Goal: Task Accomplishment & Management: Manage account settings

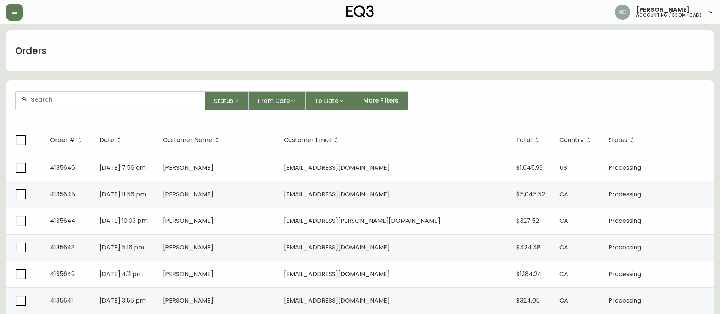
click at [134, 96] on input "text" at bounding box center [115, 99] width 168 height 7
paste input "4135588"
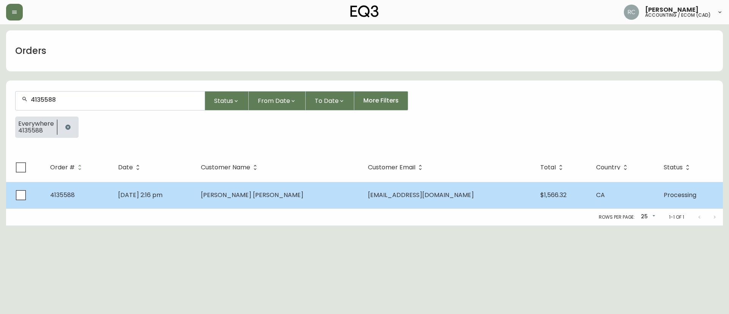
type input "4135588"
click at [267, 198] on span "Natalia Lebre Moroni" at bounding box center [252, 195] width 102 height 9
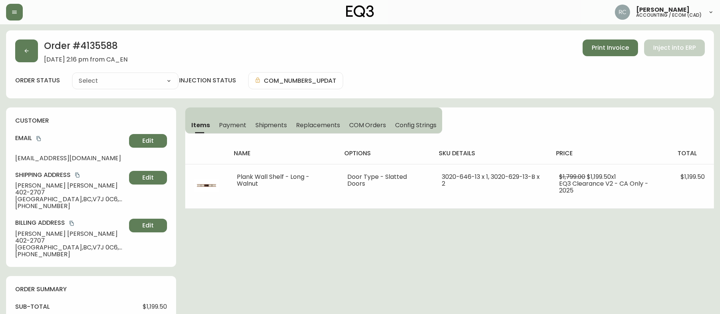
type input "Processing"
click at [235, 249] on div "Order # 4135588 September 29, 2025 at 2:16 pm from CA_EN Print Invoice Inject i…" at bounding box center [360, 309] width 708 height 558
click at [367, 126] on span "COM Orders" at bounding box center [367, 125] width 37 height 8
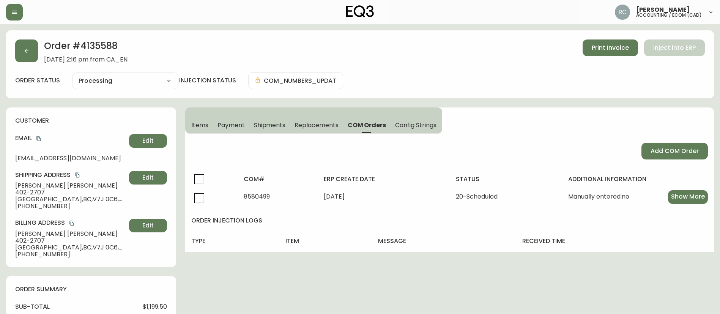
click at [198, 126] on span "Items" at bounding box center [199, 125] width 17 height 8
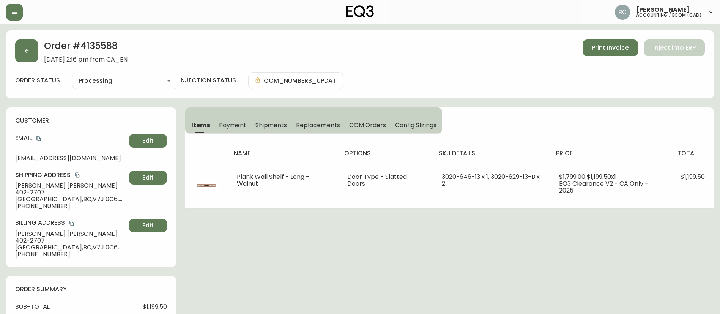
click at [232, 126] on span "Payment" at bounding box center [232, 125] width 27 height 8
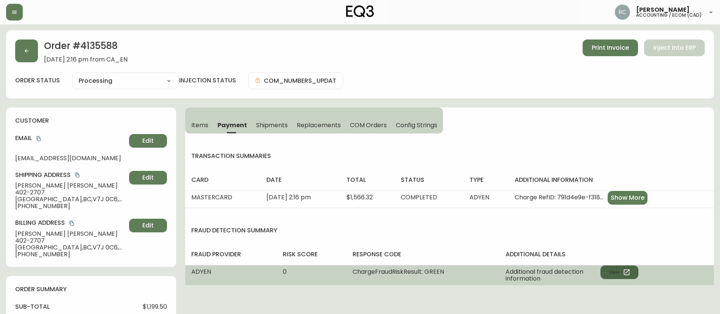
click at [627, 273] on icon "button" at bounding box center [627, 272] width 8 height 8
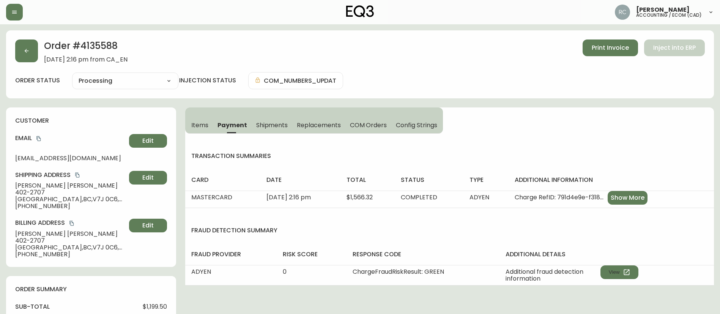
click at [90, 79] on select "Cancelled Fully Shipped Processing Partially Shipped" at bounding box center [125, 80] width 106 height 11
click at [72, 75] on select "Cancelled Fully Shipped Processing Partially Shipped" at bounding box center [125, 80] width 106 height 11
select select "PROCESSING"
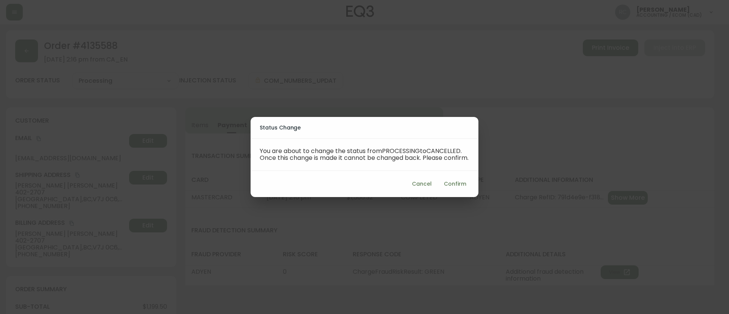
click at [455, 183] on span "Confirm" at bounding box center [455, 183] width 22 height 9
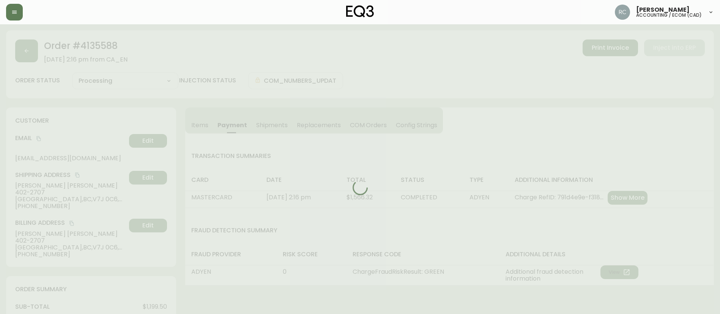
type input "Cancelled"
select select "CANCELLED"
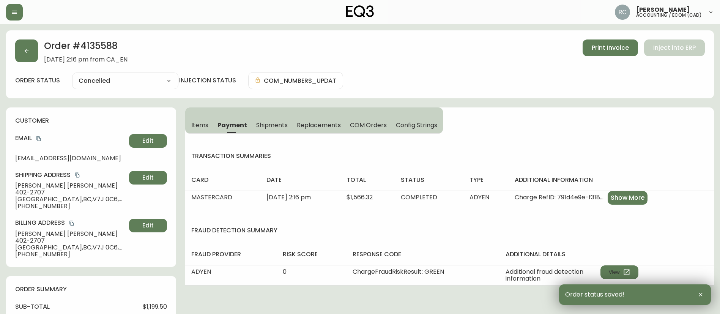
click at [153, 308] on span "$1,199.50" at bounding box center [155, 306] width 24 height 7
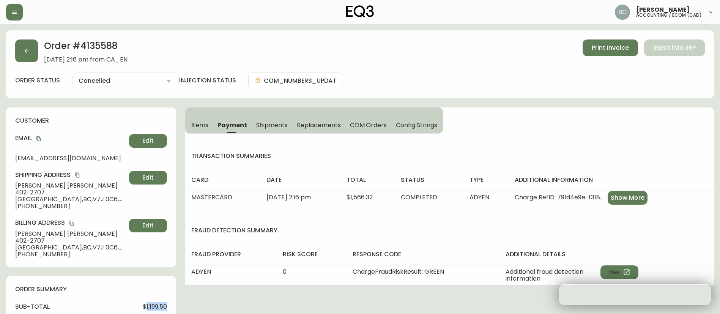
click at [153, 308] on span "$1,199.50" at bounding box center [155, 306] width 24 height 7
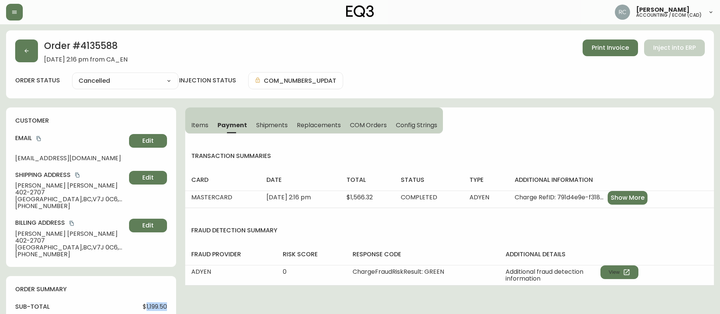
copy span "1,199.50"
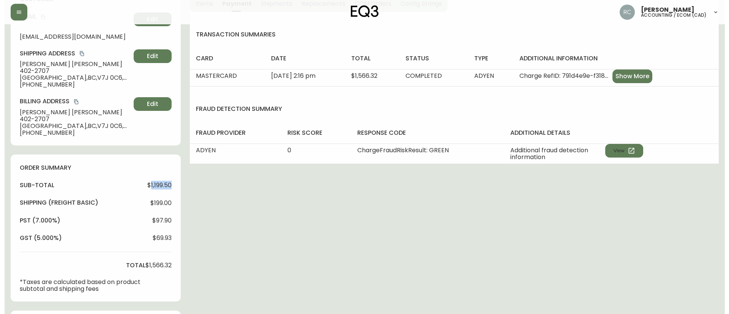
scroll to position [315, 0]
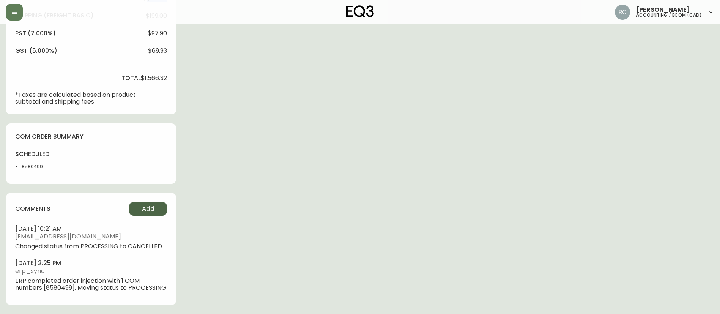
click at [137, 202] on button "Add" at bounding box center [148, 209] width 38 height 14
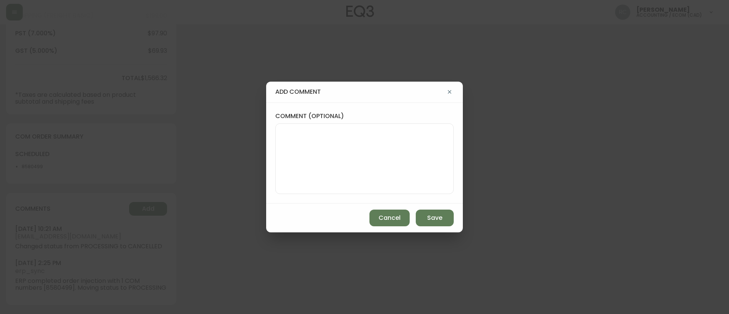
click at [456, 175] on div "comment (optional)" at bounding box center [364, 152] width 197 height 101
click at [405, 174] on textarea "comment (optional)" at bounding box center [364, 158] width 165 height 61
paste textarea "CANCELLATION - CHANGE OF MIND TICKET# 840083 ORD# 4135588 - status in AS400: 20…"
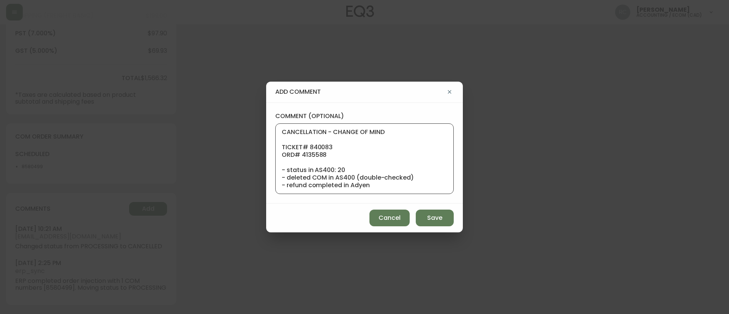
scroll to position [68, 0]
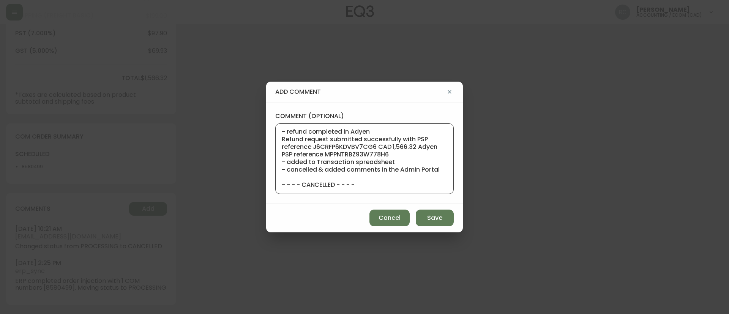
type textarea "CANCELLATION - CHANGE OF MIND TICKET# 840083 ORD# 4135588 - status in AS400: 20…"
click at [434, 226] on div "Cancel Save" at bounding box center [364, 217] width 197 height 29
drag, startPoint x: 447, startPoint y: 221, endPoint x: 692, endPoint y: 197, distance: 245.9
click at [446, 221] on button "Save" at bounding box center [435, 218] width 38 height 17
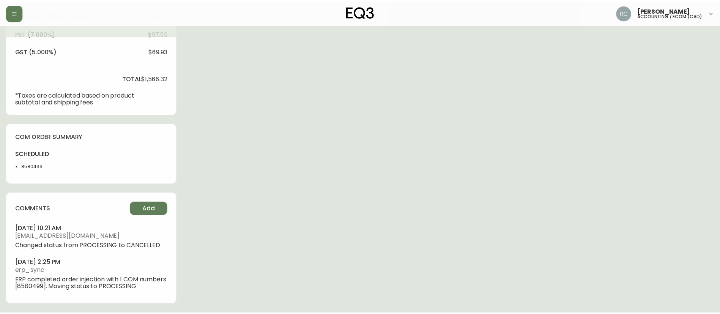
scroll to position [309, 0]
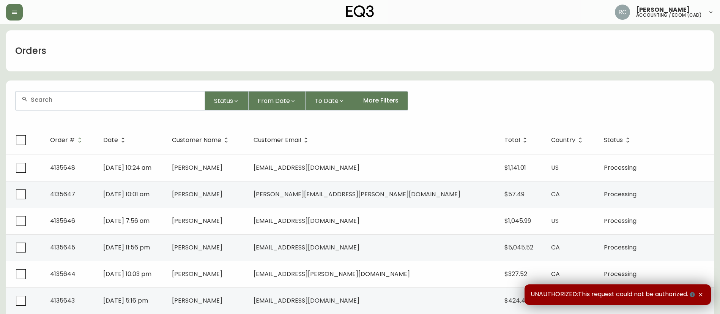
drag, startPoint x: 159, startPoint y: 100, endPoint x: 151, endPoint y: 96, distance: 9.0
click at [157, 100] on input "text" at bounding box center [115, 99] width 168 height 7
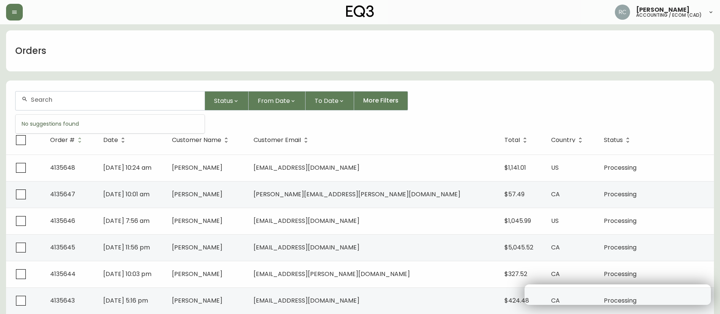
paste input "4133297"
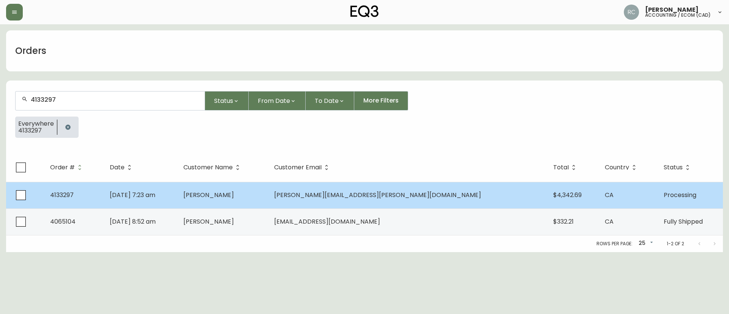
type input "4133297"
click at [411, 194] on span "edwards.mallory@gmail.com" at bounding box center [377, 195] width 207 height 9
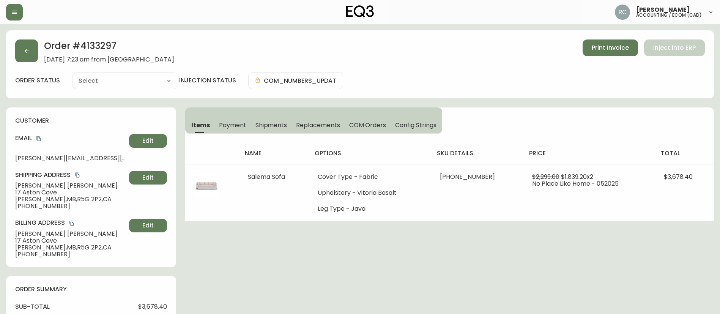
type input "Processing"
select select "PROCESSING"
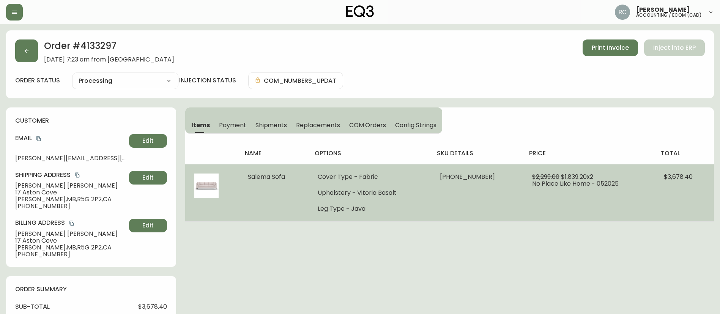
click at [345, 188] on ul "Cover Type - Fabric Upholstery - Vitoria Basalt Leg Type - Java" at bounding box center [370, 192] width 104 height 39
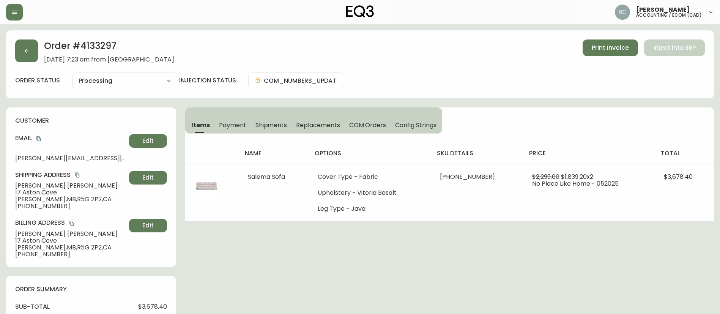
click at [229, 121] on span "Payment" at bounding box center [232, 125] width 27 height 8
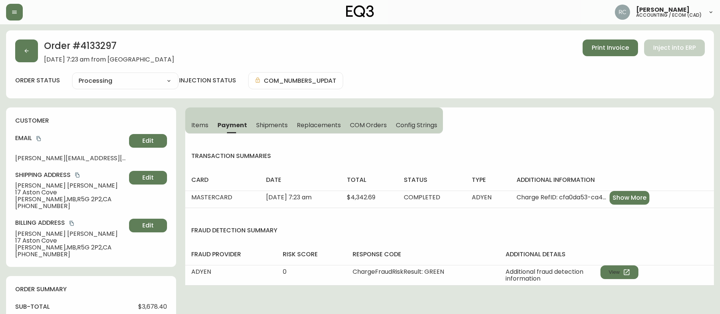
click at [192, 124] on span "Items" at bounding box center [199, 125] width 17 height 8
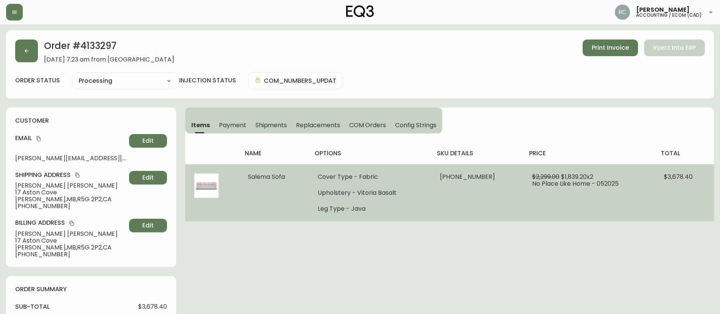
click at [259, 173] on span "Salema Sofa" at bounding box center [266, 176] width 37 height 9
click at [259, 174] on span "Salema Sofa" at bounding box center [266, 176] width 37 height 9
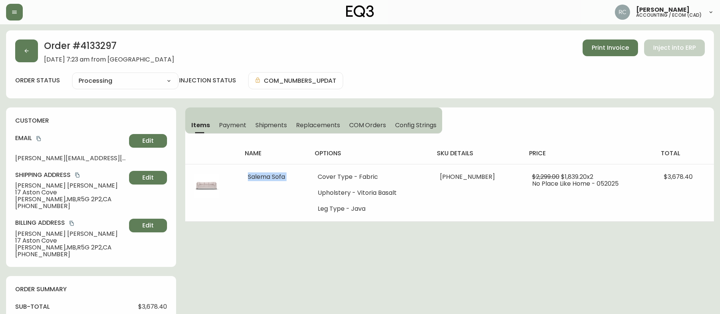
copy span "Salema Sofa"
click at [76, 41] on h2 "Order # 4133297" at bounding box center [109, 47] width 130 height 17
click at [101, 48] on h2 "Order # 4133297" at bounding box center [109, 47] width 130 height 17
copy h2 "4133297"
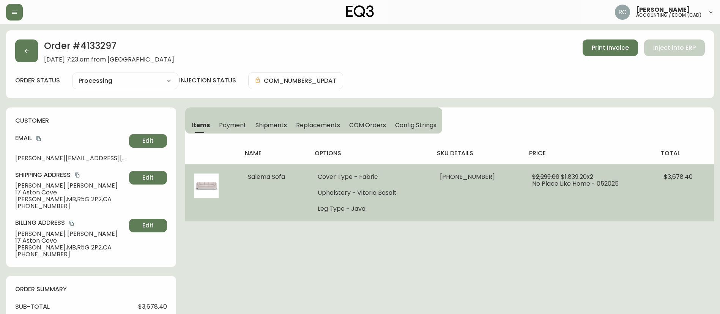
click at [457, 176] on span "30024-01 x 1" at bounding box center [467, 176] width 55 height 9
copy span "30024"
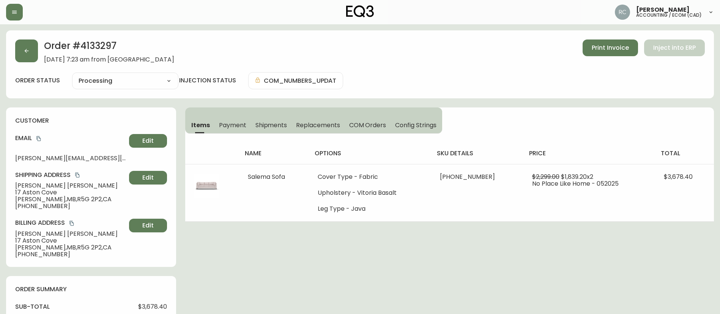
click at [20, 183] on span "Mallory Edwards" at bounding box center [70, 185] width 111 height 7
copy span "Mallory Edwards"
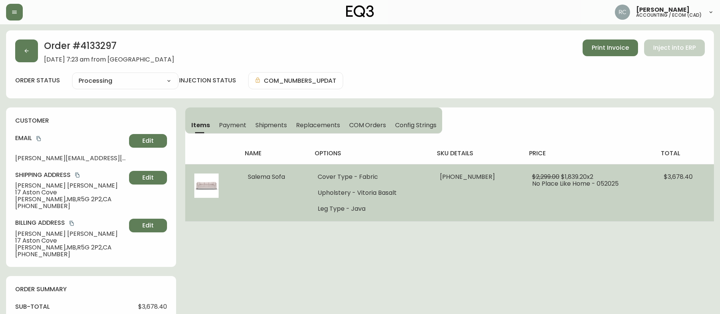
click at [463, 173] on span "30024-01 x 1" at bounding box center [467, 176] width 55 height 9
copy span "30024"
click at [485, 177] on span "$1,839.20 x 2" at bounding box center [577, 176] width 32 height 9
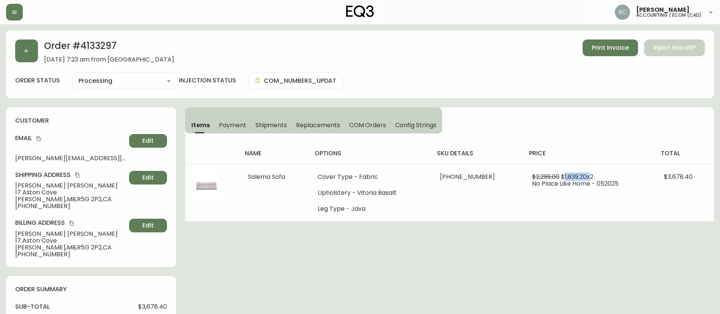
copy span "1,839.20"
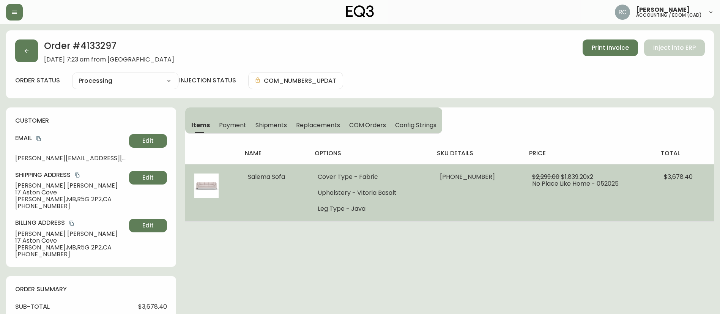
click at [485, 178] on span "$3,678.40" at bounding box center [678, 176] width 29 height 9
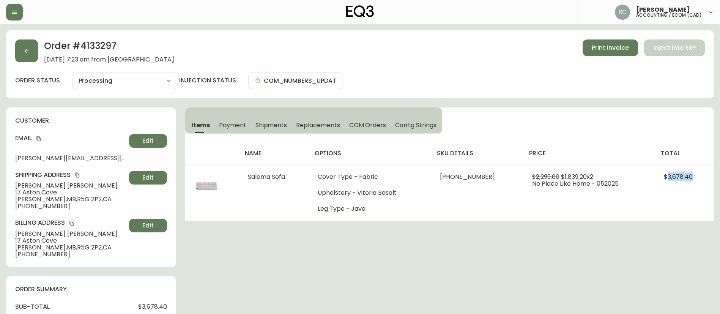
copy span "3,678.40"
click at [40, 184] on span "Mallory Edwards" at bounding box center [70, 185] width 111 height 7
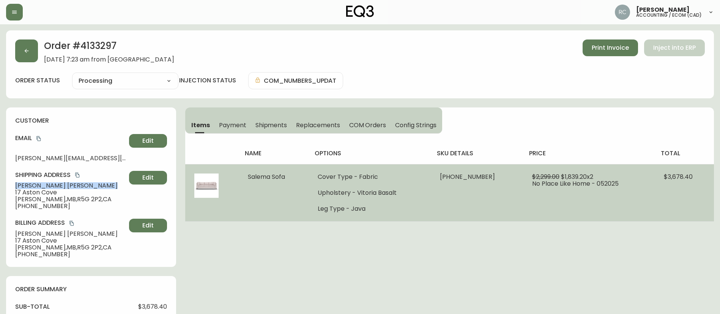
copy span "Mallory Edwards"
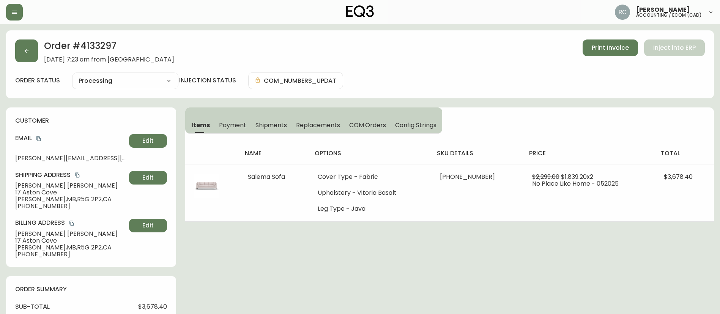
click at [75, 33] on div "Order # 4133297 May 26, 2025 at 7:23 am from CA_EN Print Invoice Inject into ER…" at bounding box center [360, 64] width 708 height 68
click at [91, 46] on h2 "Order # 4133297" at bounding box center [109, 47] width 130 height 17
drag, startPoint x: 91, startPoint y: 46, endPoint x: 714, endPoint y: 110, distance: 626.2
click at [93, 46] on h2 "Order # 4133297" at bounding box center [109, 47] width 130 height 17
copy h2 "4133297"
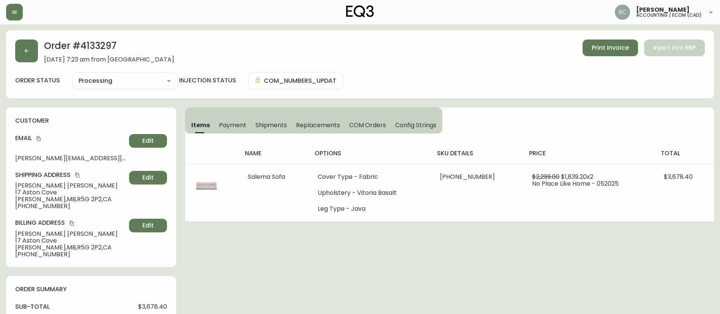
click at [43, 188] on span "Mallory Edwards" at bounding box center [70, 185] width 111 height 7
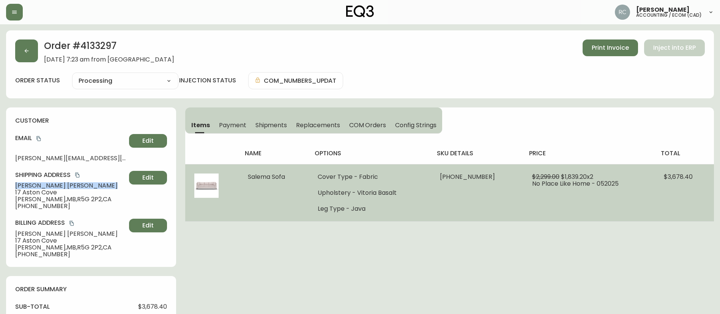
copy span "Mallory Edwards"
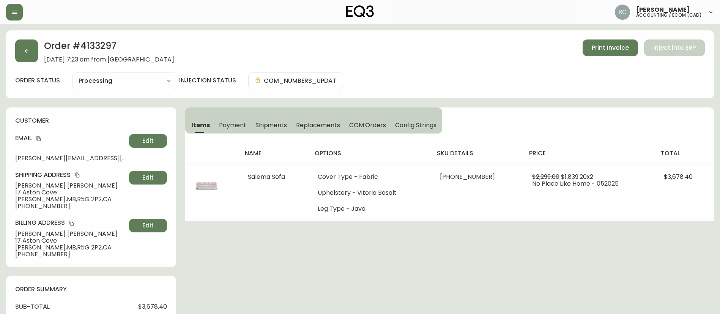
click at [41, 196] on span "Steinbach , MB , R5G 2P2 , CA" at bounding box center [70, 199] width 111 height 7
click at [51, 192] on span "17 Aston Cove" at bounding box center [70, 192] width 111 height 7
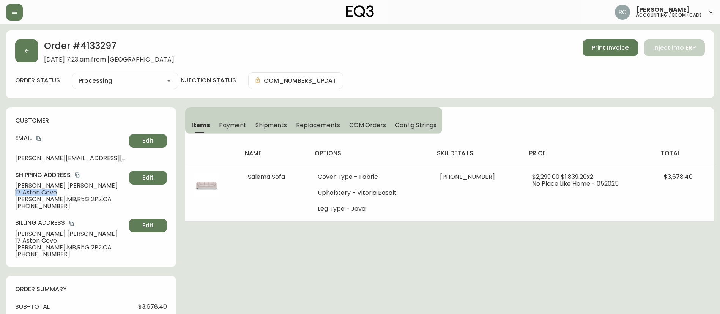
click at [51, 192] on span "17 Aston Cove" at bounding box center [70, 192] width 111 height 7
click at [24, 203] on span "+12043923121" at bounding box center [70, 206] width 111 height 7
click at [27, 196] on span "Steinbach , MB , R5G 2P2 , CA" at bounding box center [70, 199] width 111 height 7
drag, startPoint x: 61, startPoint y: 197, endPoint x: 85, endPoint y: 197, distance: 23.2
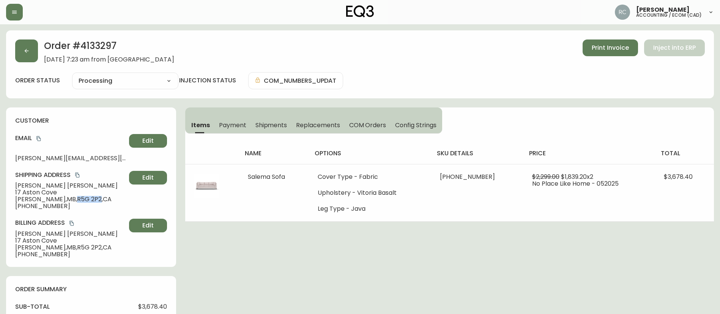
click at [85, 197] on span "Steinbach , MB , R5G 2P2 , CA" at bounding box center [70, 199] width 111 height 7
click at [44, 185] on span "Mallory Edwards" at bounding box center [70, 185] width 111 height 7
click at [38, 192] on span "17 Aston Cove" at bounding box center [70, 192] width 111 height 7
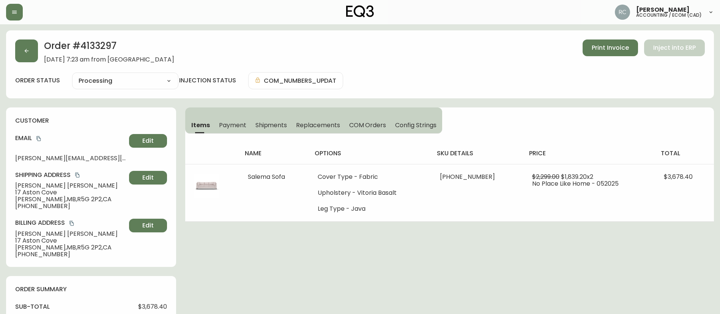
click at [42, 204] on span "+12043923121" at bounding box center [70, 206] width 111 height 7
click at [38, 140] on icon "copy" at bounding box center [38, 138] width 5 height 5
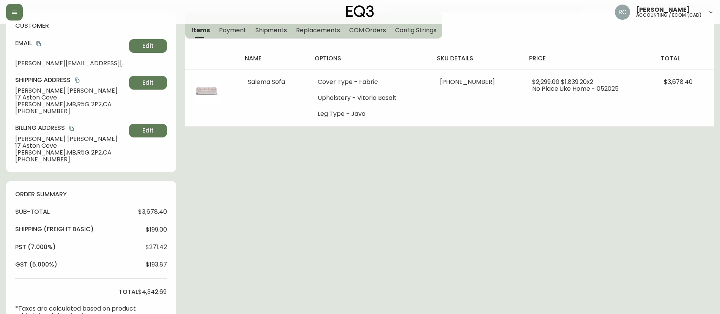
scroll to position [304, 0]
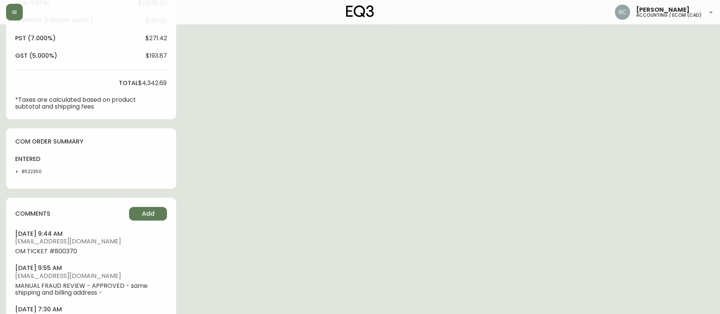
click at [33, 169] on li "8522350" at bounding box center [41, 171] width 38 height 7
click at [266, 84] on div "Order # 4133297 May 26, 2025 at 7:23 am from CA_EN Print Invoice Inject into ER…" at bounding box center [360, 43] width 708 height 633
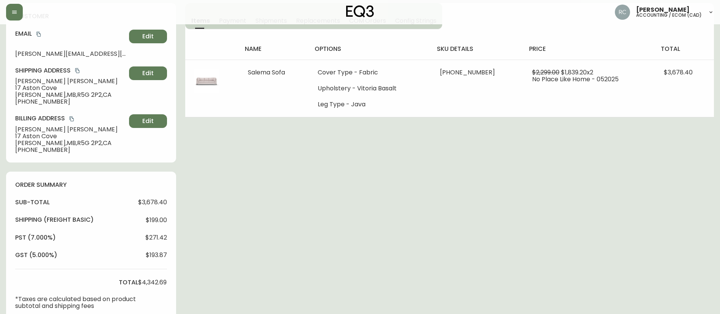
scroll to position [0, 0]
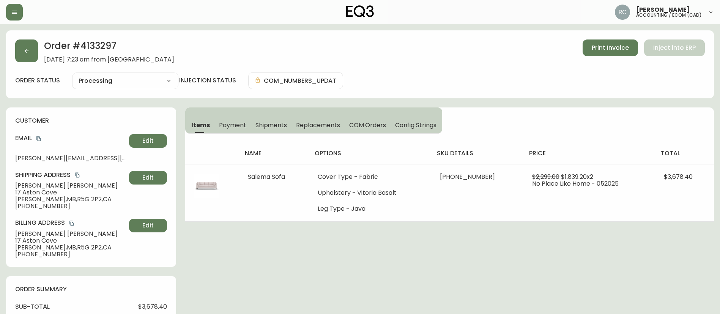
click at [103, 45] on h2 "Order # 4133297" at bounding box center [109, 47] width 130 height 17
drag, startPoint x: 103, startPoint y: 45, endPoint x: 19, endPoint y: 67, distance: 86.8
click at [102, 45] on h2 "Order # 4133297" at bounding box center [109, 47] width 130 height 17
click at [101, 44] on h2 "Order # 4133297" at bounding box center [109, 47] width 130 height 17
click at [100, 44] on h2 "Order # 4133297" at bounding box center [109, 47] width 130 height 17
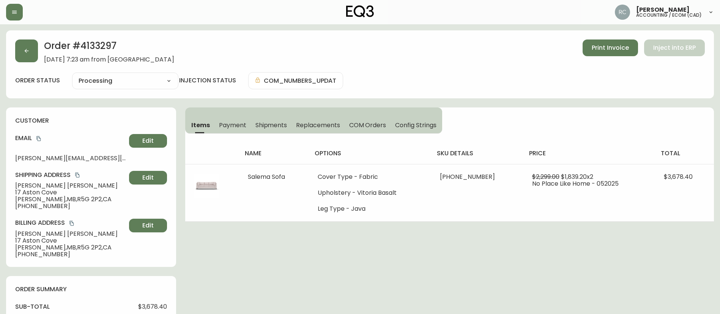
click at [276, 62] on div "Order # 4133297 May 26, 2025 at 7:23 am from CA_EN Print Invoice Inject into ERP" at bounding box center [360, 51] width 690 height 24
click at [247, 47] on div "Order # 4133297 May 26, 2025 at 7:23 am from CA_EN Print Invoice Inject into ERP" at bounding box center [360, 51] width 690 height 24
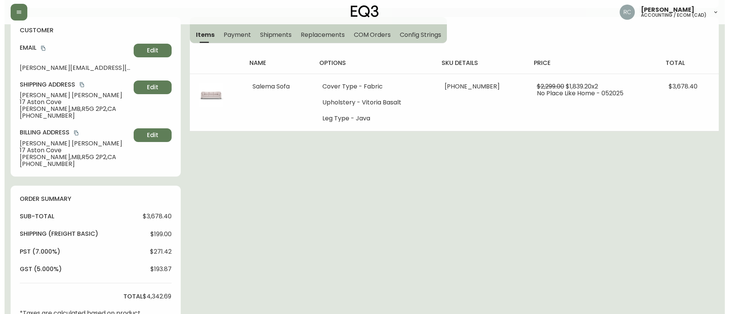
scroll to position [356, 0]
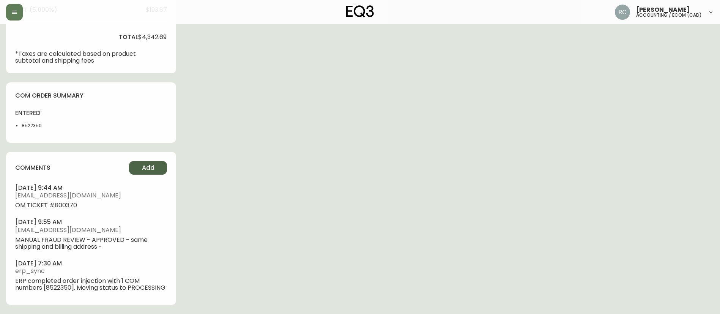
drag, startPoint x: 153, startPoint y: 149, endPoint x: 147, endPoint y: 156, distance: 8.7
click at [153, 152] on div "comments Add june 19, 2025 at 9:44 am rcustodio@eq3.ca OM TICKET #800370 may 26…" at bounding box center [91, 228] width 170 height 153
click at [146, 164] on span "Add" at bounding box center [148, 168] width 13 height 8
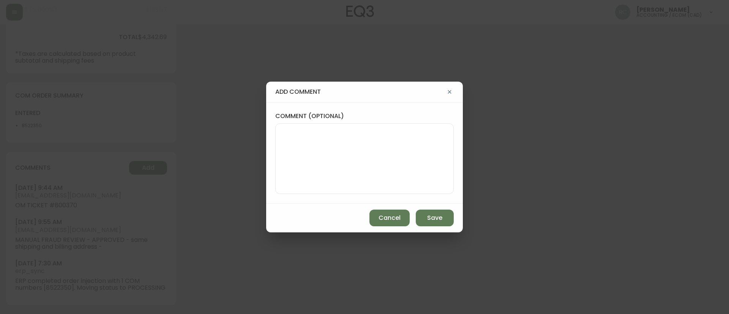
click at [378, 146] on textarea "comment (optional)" at bounding box center [364, 158] width 165 height 61
paste textarea "RESELECTED TO Valley Earth - deleted TE 8522350 TQ 8522351 - new TE 8582430 TQ …"
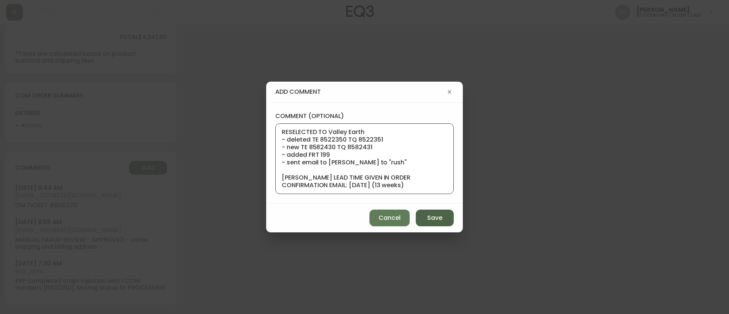
scroll to position [8, 0]
type textarea "RESELECTED TO Valley Earth - deleted TE 8522350 TQ 8522351 - new TE 8582430 TQ …"
click at [436, 209] on span "Save" at bounding box center [434, 218] width 15 height 8
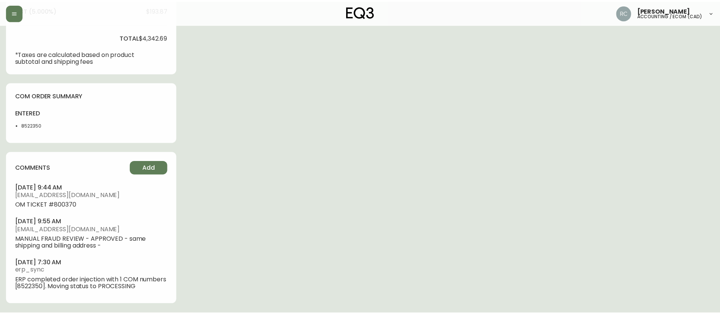
scroll to position [350, 0]
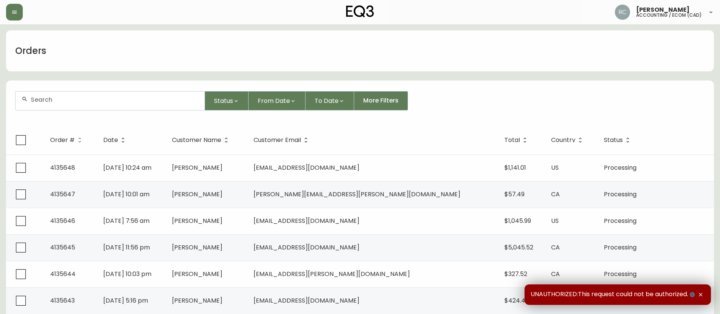
click at [88, 98] on input "text" at bounding box center [115, 99] width 168 height 7
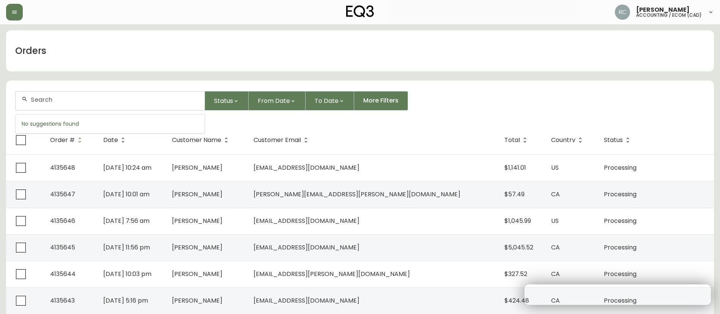
paste input "4135648"
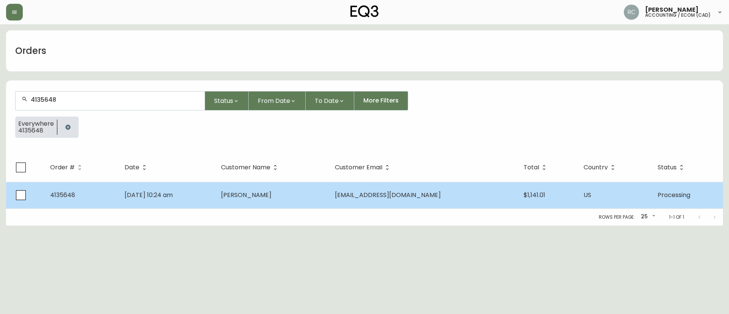
type input "4135648"
drag, startPoint x: 256, startPoint y: 202, endPoint x: 251, endPoint y: 199, distance: 5.8
click at [255, 202] on tr "4135648 Oct 03 2025, 10:24 am Les Lopes lopeslr@aol.com $1,141.01 US Processing" at bounding box center [364, 195] width 717 height 27
click at [154, 188] on td "Oct 03 2025, 10:24 am" at bounding box center [166, 195] width 96 height 27
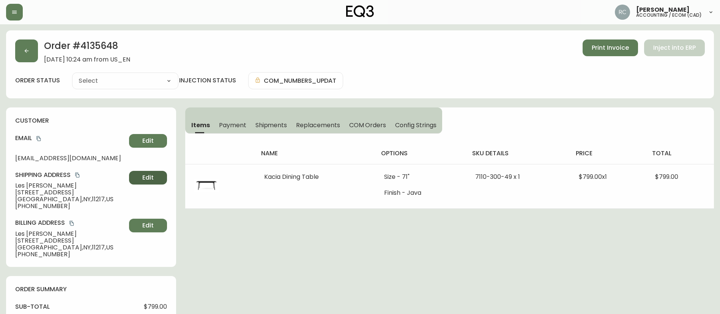
type input "Processing"
select select "PROCESSING"
click at [241, 124] on span "Payment" at bounding box center [232, 125] width 27 height 8
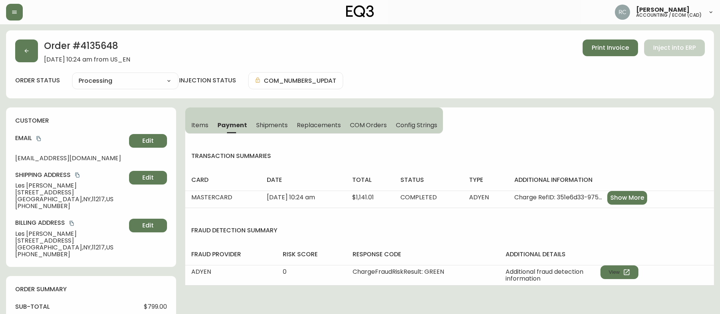
click at [148, 308] on span "$799.00" at bounding box center [155, 306] width 23 height 7
copy span "799.00"
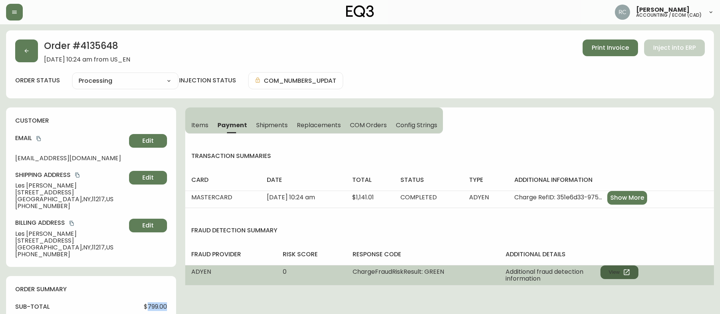
click at [623, 272] on button "View" at bounding box center [619, 272] width 38 height 14
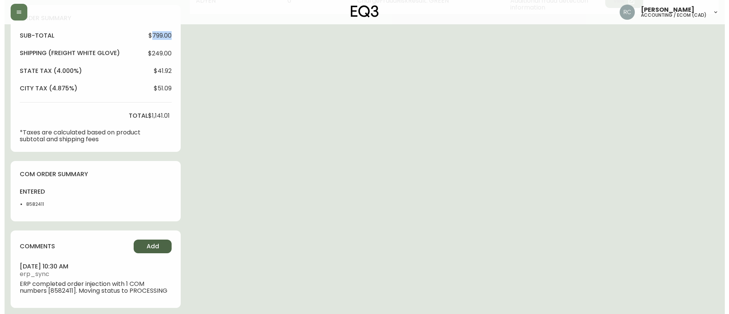
scroll to position [274, 0]
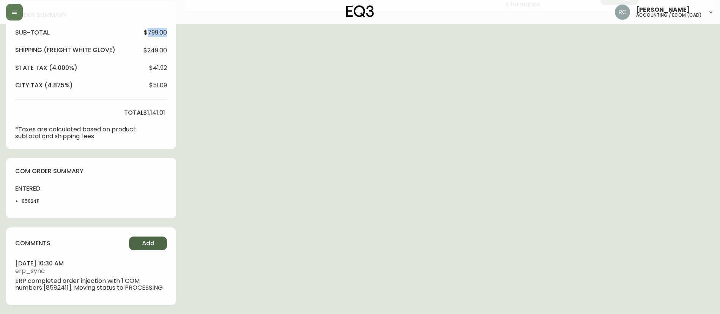
click at [147, 241] on span "Add" at bounding box center [148, 243] width 13 height 8
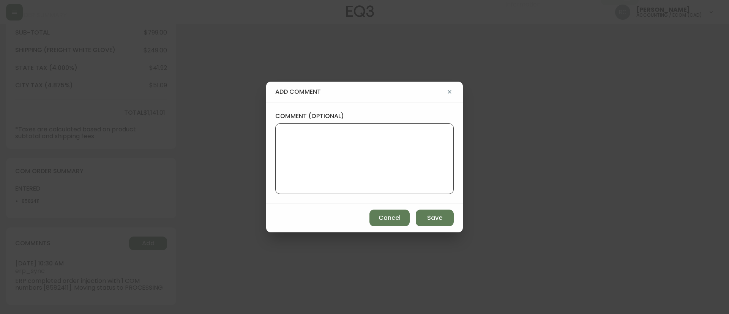
click at [325, 170] on textarea "comment (optional)" at bounding box center [364, 158] width 165 height 61
paste textarea "CANCELLATION - CHANGE OF MIND TICKET# 840148 ORD# 4135648 - status in AS400: 00…"
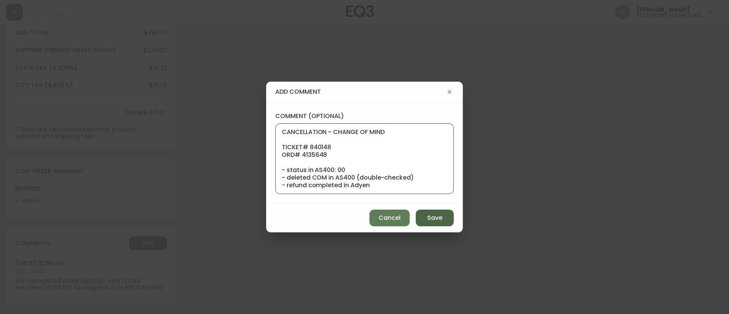
scroll to position [68, 0]
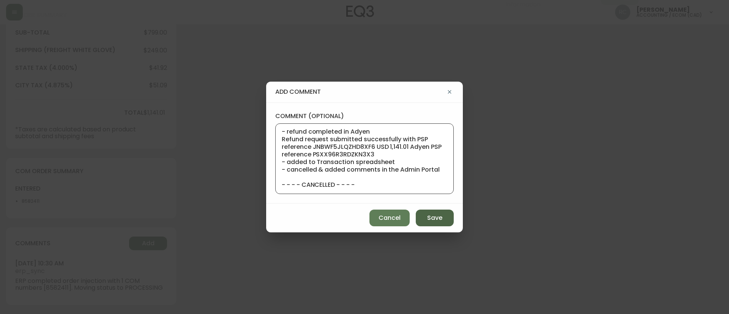
type textarea "CANCELLATION - CHANGE OF MIND TICKET# 840148 ORD# 4135648 - status in AS400: 00…"
click at [438, 219] on span "Save" at bounding box center [434, 218] width 15 height 8
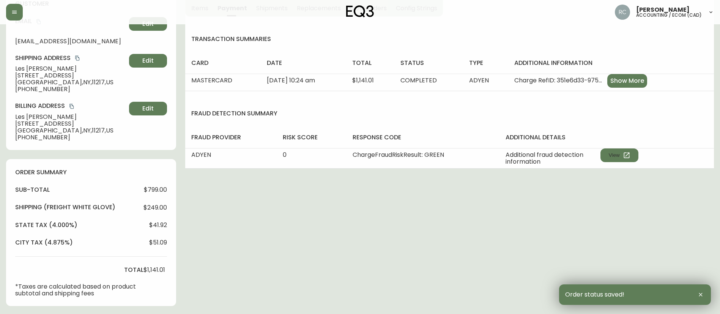
scroll to position [0, 0]
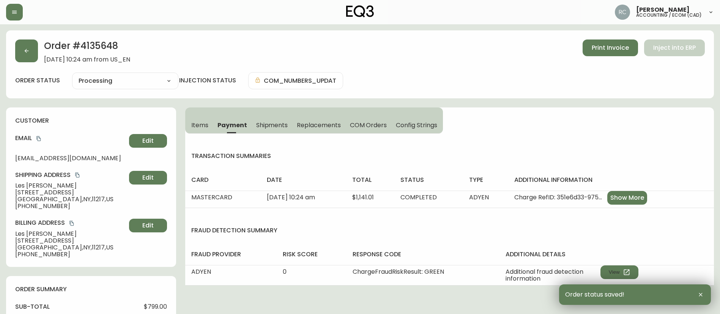
click at [106, 75] on select "Cancelled Fully Shipped Processing Partially Shipped" at bounding box center [125, 80] width 106 height 11
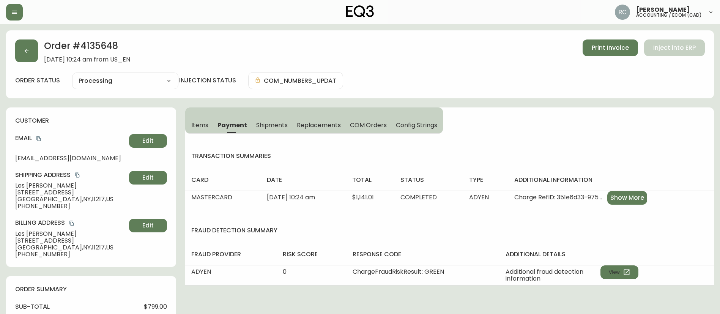
click at [72, 75] on select "Cancelled Fully Shipped Processing Partially Shipped" at bounding box center [125, 80] width 106 height 11
select select "PROCESSING"
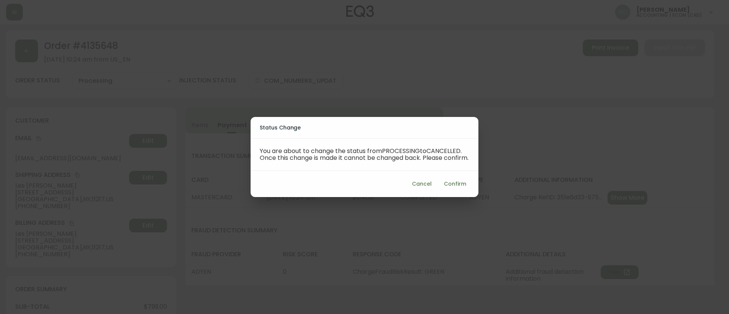
click at [458, 189] on span "Confirm" at bounding box center [455, 183] width 22 height 9
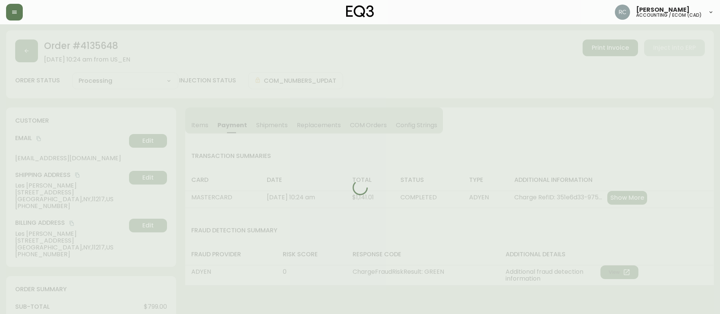
type input "Cancelled"
select select "CANCELLED"
